Goal: Information Seeking & Learning: Find specific fact

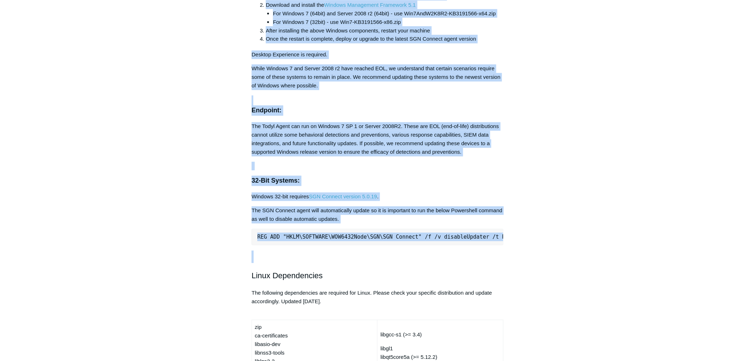
scroll to position [1664, 0]
drag, startPoint x: 246, startPoint y: 125, endPoint x: 533, endPoint y: 257, distance: 315.4
copy div "Lorem Ipsumdol sit AMET CO Adipisc Elitsed Doeiusm Tempori Utlabo 2621E0 dol ma…"
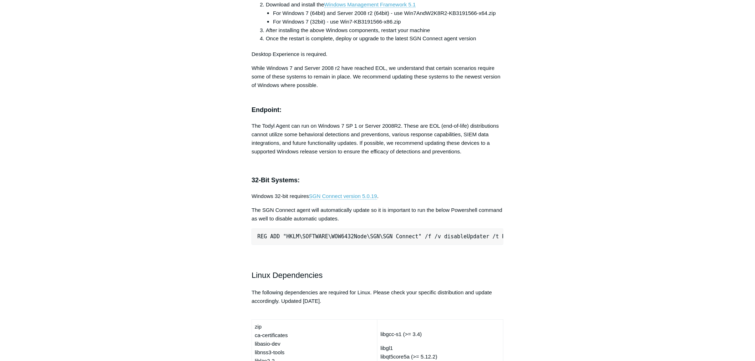
drag, startPoint x: 155, startPoint y: 102, endPoint x: 163, endPoint y: 96, distance: 10.0
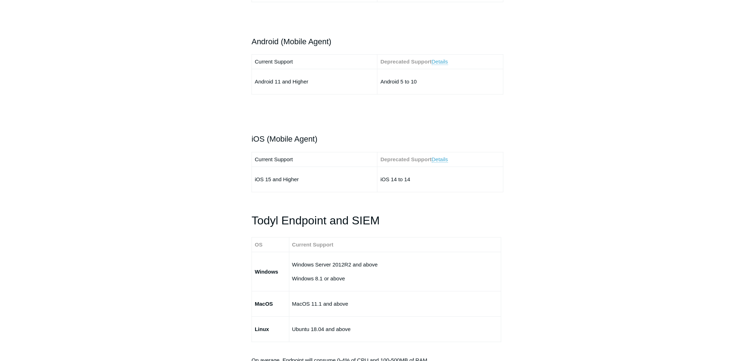
scroll to position [911, 0]
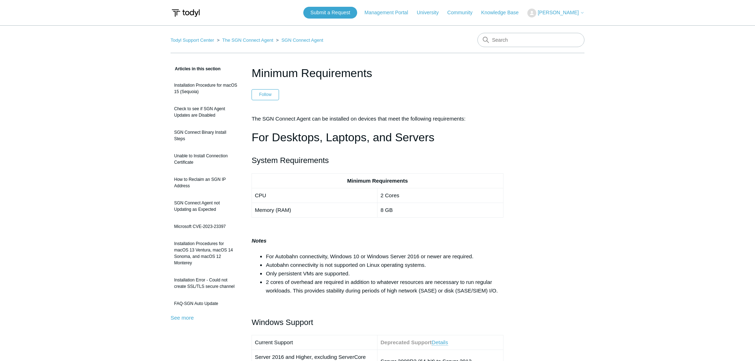
scroll to position [911, 0]
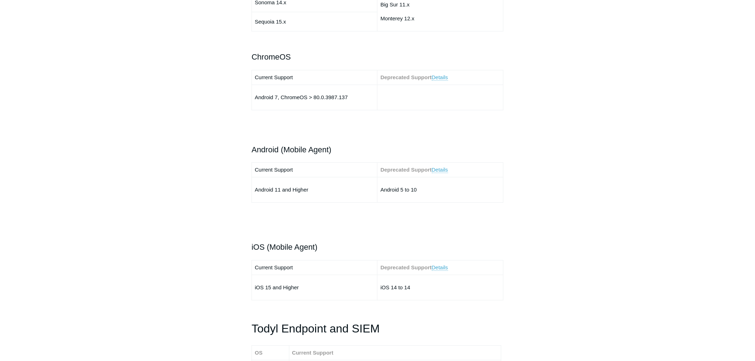
drag, startPoint x: 137, startPoint y: 150, endPoint x: 193, endPoint y: 160, distance: 56.9
click at [144, 148] on main "Todyl Support Center The SGN Connect Agent SGN Connect Agent Articles in this s…" at bounding box center [377, 347] width 755 height 2467
